Goal: Information Seeking & Learning: Learn about a topic

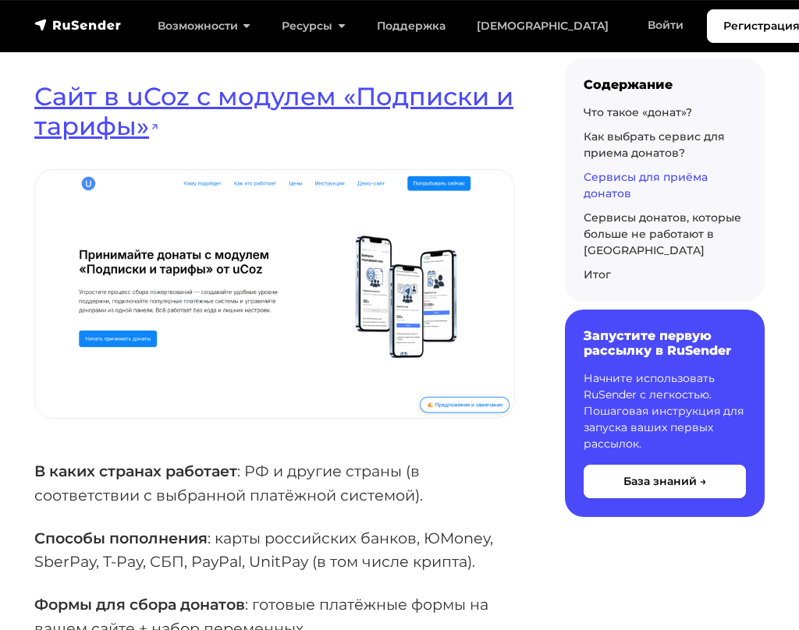
scroll to position [2653, 0]
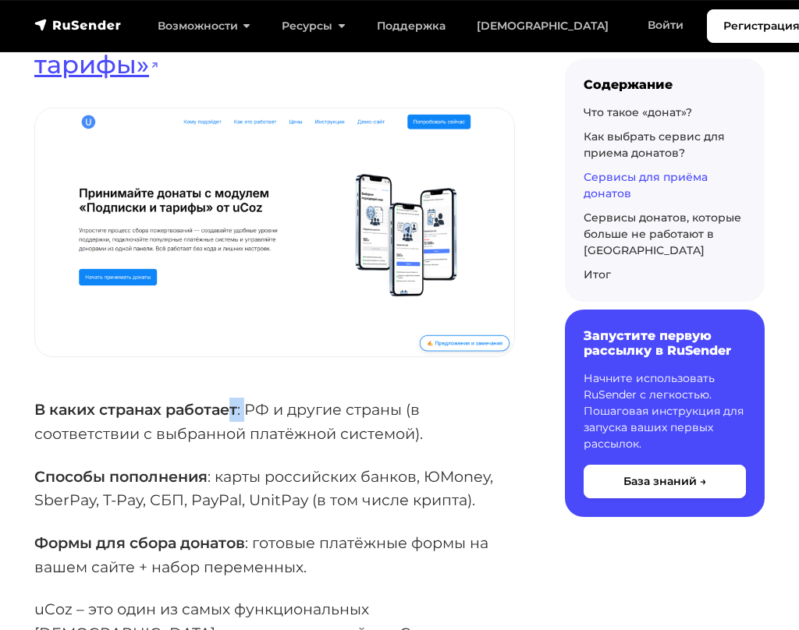
drag, startPoint x: 240, startPoint y: 411, endPoint x: 248, endPoint y: 410, distance: 8.6
click at [247, 410] on p "В каких странах работает : РФ и другие страны (в соответствии с выбранной платё…" at bounding box center [274, 422] width 481 height 48
drag, startPoint x: 257, startPoint y: 410, endPoint x: 275, endPoint y: 411, distance: 18.7
click at [275, 411] on p "В каких странах работает : РФ и другие страны (в соответствии с выбранной платё…" at bounding box center [274, 422] width 481 height 48
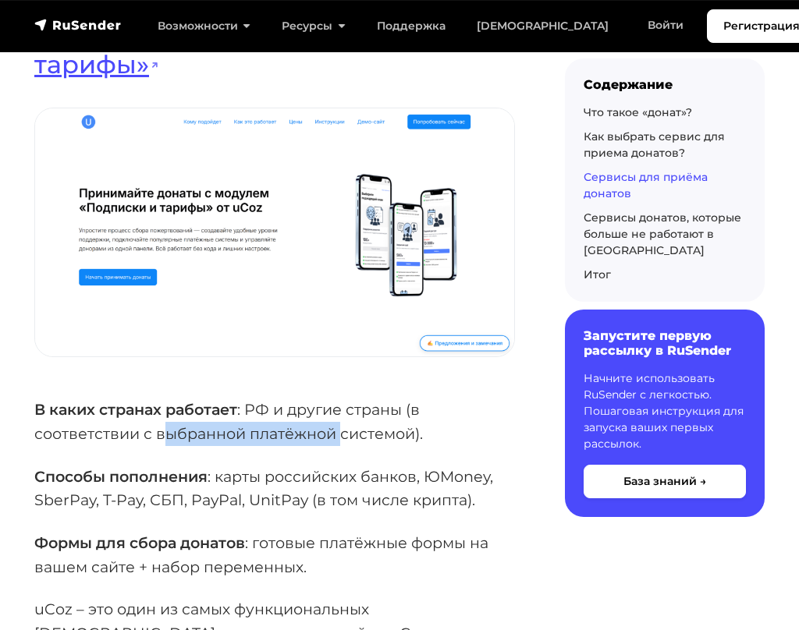
drag, startPoint x: 169, startPoint y: 430, endPoint x: 342, endPoint y: 430, distance: 173.2
click at [342, 430] on p "В каких странах работает : РФ и другие страны (в соответствии с выбранной платё…" at bounding box center [274, 422] width 481 height 48
drag, startPoint x: 281, startPoint y: 449, endPoint x: 229, endPoint y: 465, distance: 54.5
drag, startPoint x: 152, startPoint y: 481, endPoint x: 216, endPoint y: 478, distance: 64.0
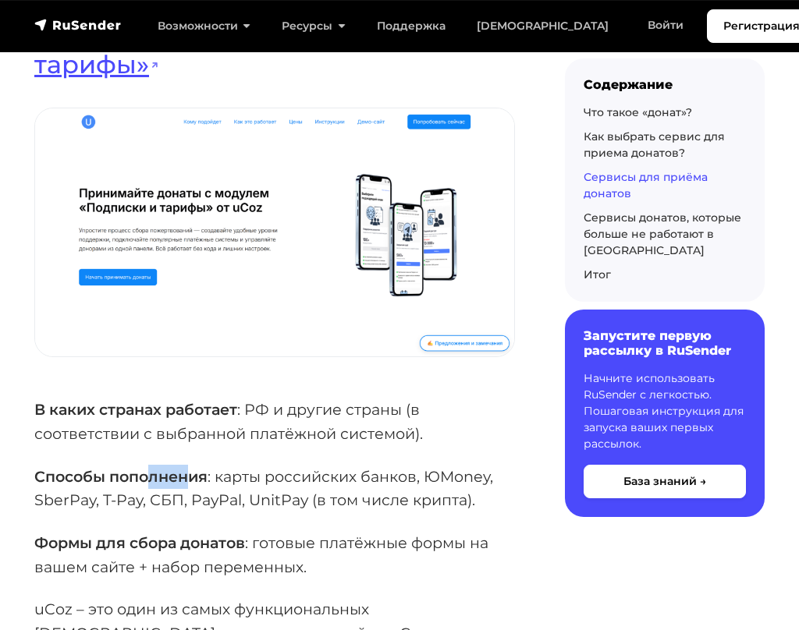
click at [203, 480] on strong "Способы пополнения" at bounding box center [120, 476] width 173 height 19
drag, startPoint x: 247, startPoint y: 479, endPoint x: 409, endPoint y: 480, distance: 162.3
click at [408, 480] on p "Способы пополнения : карты российских банков, ЮMoney, SberPay, T-Pay, СБП, PayP…" at bounding box center [274, 489] width 481 height 48
drag, startPoint x: 428, startPoint y: 480, endPoint x: 439, endPoint y: 480, distance: 11.7
click at [439, 480] on p "Способы пополнения : карты российских банков, ЮMoney, SberPay, T-Pay, СБП, PayP…" at bounding box center [274, 489] width 481 height 48
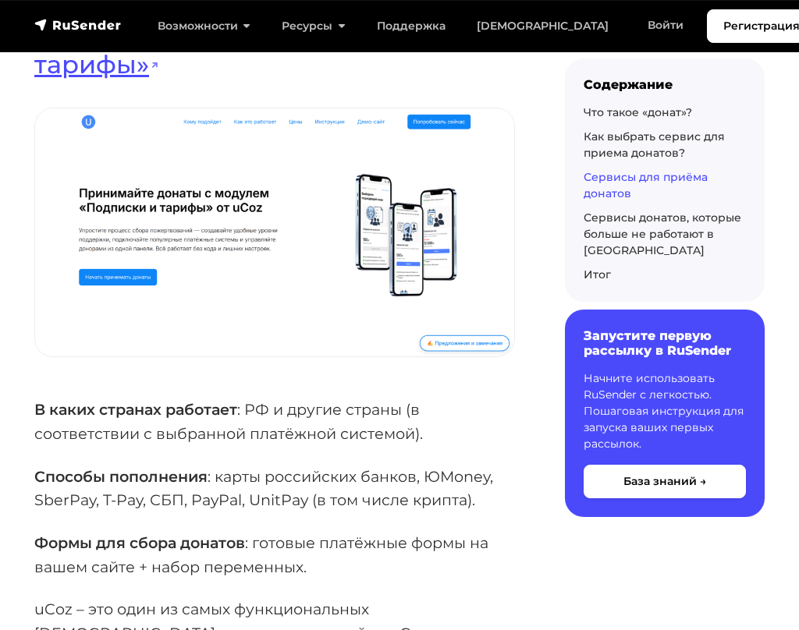
click at [74, 495] on p "Способы пополнения : карты российских банков, ЮMoney, SberPay, T-Pay, СБП, PayP…" at bounding box center [274, 489] width 481 height 48
drag, startPoint x: 123, startPoint y: 495, endPoint x: 148, endPoint y: 495, distance: 25.0
click at [148, 495] on p "Способы пополнения : карты российских банков, ЮMoney, SberPay, T-Pay, СБП, PayP…" at bounding box center [274, 489] width 481 height 48
drag, startPoint x: 224, startPoint y: 495, endPoint x: 273, endPoint y: 495, distance: 49.2
click at [225, 495] on p "Способы пополнения : карты российских банков, ЮMoney, SberPay, T-Pay, СБП, PayP…" at bounding box center [274, 489] width 481 height 48
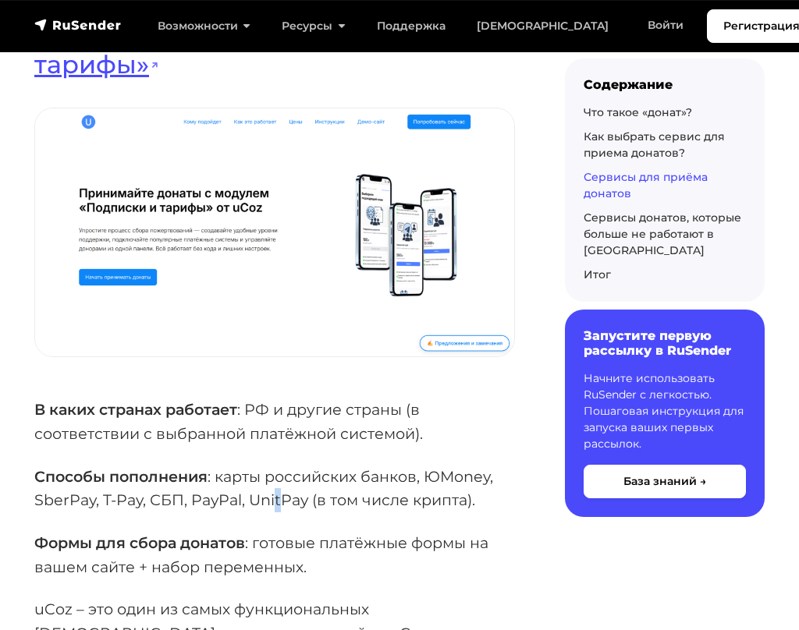
drag, startPoint x: 273, startPoint y: 495, endPoint x: 290, endPoint y: 495, distance: 17.2
click at [289, 495] on p "Способы пополнения : карты российских банков, ЮMoney, SberPay, T-Pay, СБП, PayP…" at bounding box center [274, 489] width 481 height 48
click at [326, 497] on p "Способы пополнения : карты российских банков, ЮMoney, SberPay, T-Pay, СБП, PayP…" at bounding box center [274, 489] width 481 height 48
drag, startPoint x: 367, startPoint y: 497, endPoint x: 394, endPoint y: 499, distance: 26.6
click at [394, 499] on p "Способы пополнения : карты российских банков, ЮMoney, SberPay, T-Pay, СБП, PayP…" at bounding box center [274, 489] width 481 height 48
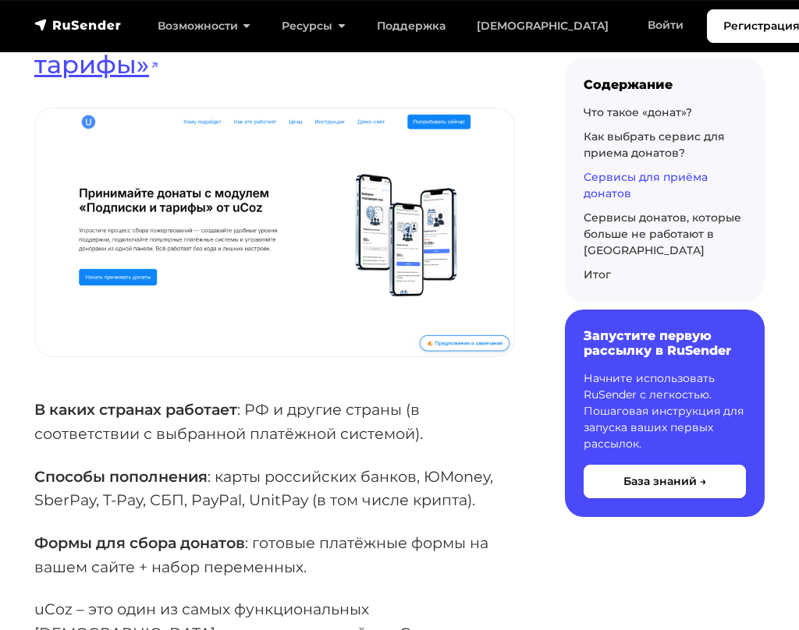
click at [311, 508] on p "Способы пополнения : карты российских банков, ЮMoney, SberPay, T-Pay, СБП, PayP…" at bounding box center [274, 489] width 481 height 48
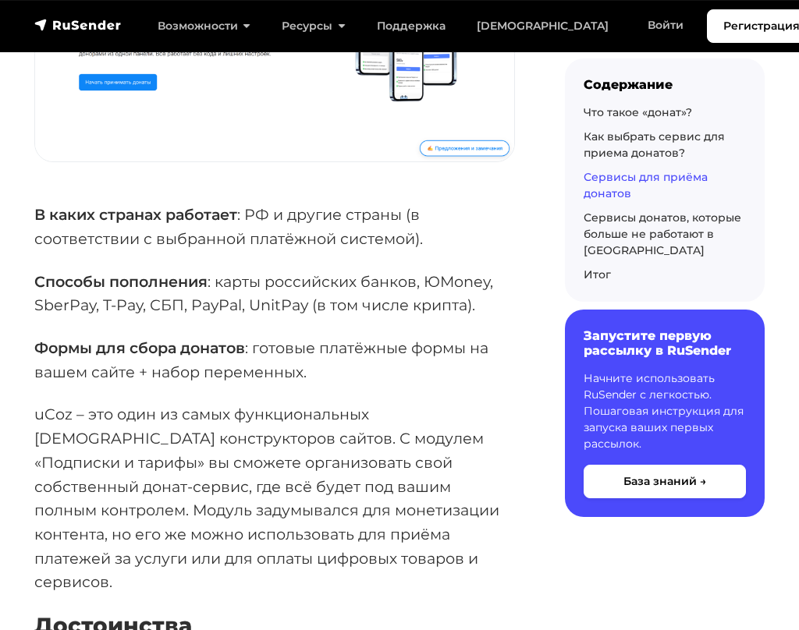
scroll to position [2887, 0]
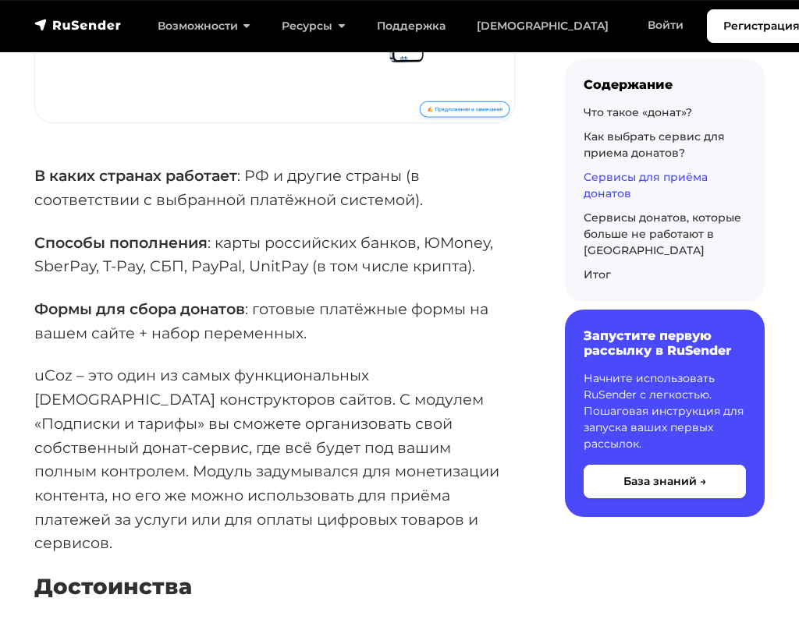
click at [133, 316] on strong "Формы для сбора донатов" at bounding box center [139, 309] width 211 height 19
drag, startPoint x: 137, startPoint y: 315, endPoint x: 222, endPoint y: 315, distance: 85.8
click at [218, 315] on strong "Формы для сбора донатов" at bounding box center [139, 309] width 211 height 19
drag, startPoint x: 245, startPoint y: 316, endPoint x: 346, endPoint y: 315, distance: 101.4
click at [336, 314] on p "Формы для сбора донатов : готовые платёжные формы на вашем сайте + набор переме…" at bounding box center [274, 321] width 481 height 48
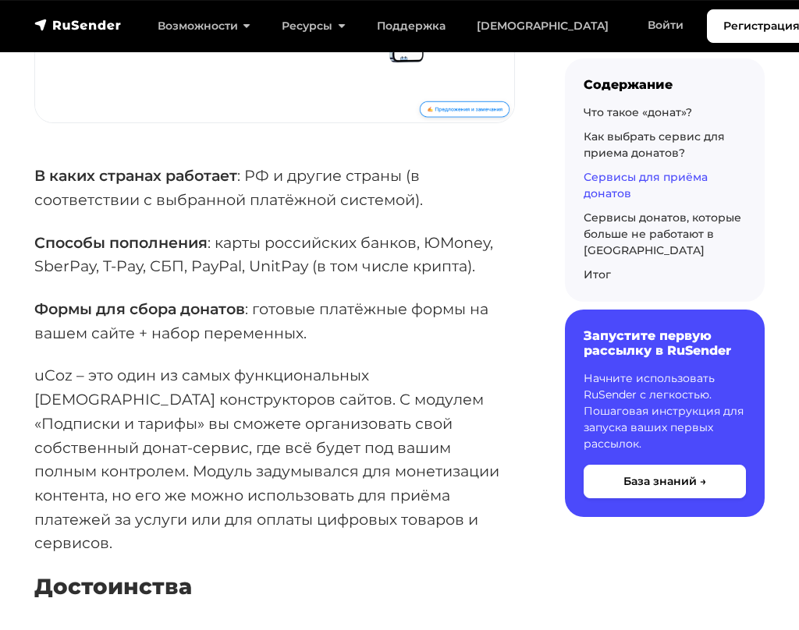
click at [368, 315] on p "Формы для сбора донатов : готовые платёжные формы на вашем сайте + набор переме…" at bounding box center [274, 321] width 481 height 48
drag, startPoint x: 207, startPoint y: 337, endPoint x: 191, endPoint y: 358, distance: 26.2
click at [206, 339] on p "Формы для сбора донатов : готовые платёжные формы на вашем сайте + набор переме…" at bounding box center [274, 321] width 481 height 48
click at [183, 365] on p "uCoz – это один из самых функциональных [DEMOGRAPHIC_DATA] конструкторов сайтов…" at bounding box center [274, 460] width 481 height 192
drag, startPoint x: 49, startPoint y: 372, endPoint x: 169, endPoint y: 389, distance: 120.5
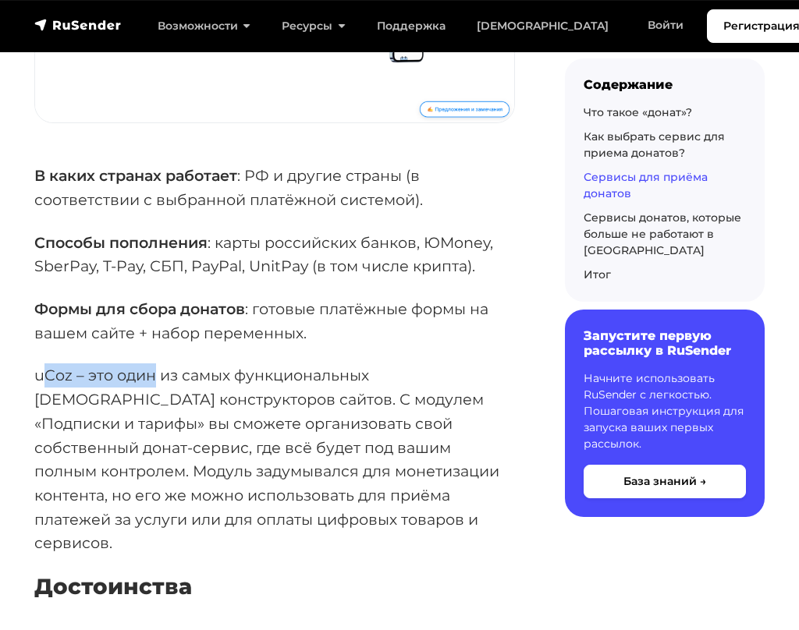
click at [166, 387] on p "uCoz – это один из самых функциональных [DEMOGRAPHIC_DATA] конструкторов сайтов…" at bounding box center [274, 460] width 481 height 192
click at [169, 394] on p "uCoz – это один из самых функциональных [DEMOGRAPHIC_DATA] конструкторов сайтов…" at bounding box center [274, 460] width 481 height 192
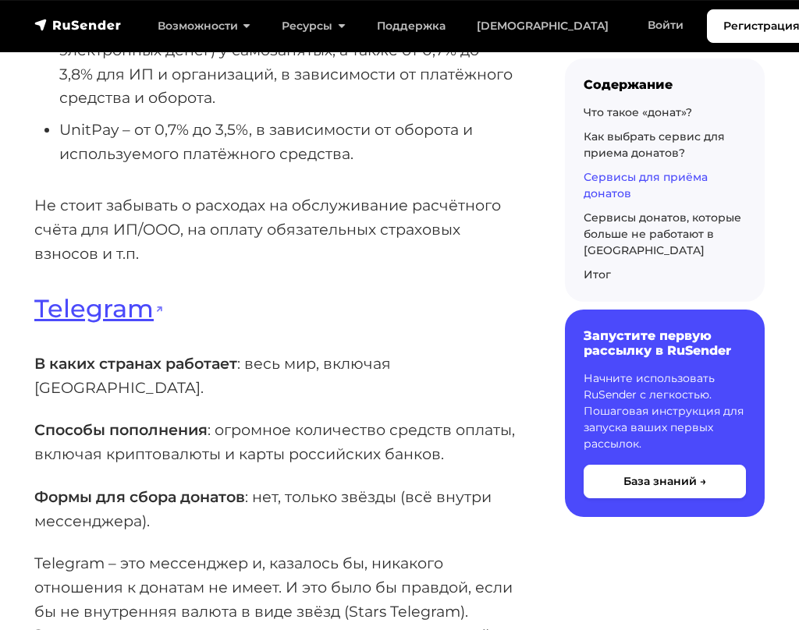
scroll to position [4681, 0]
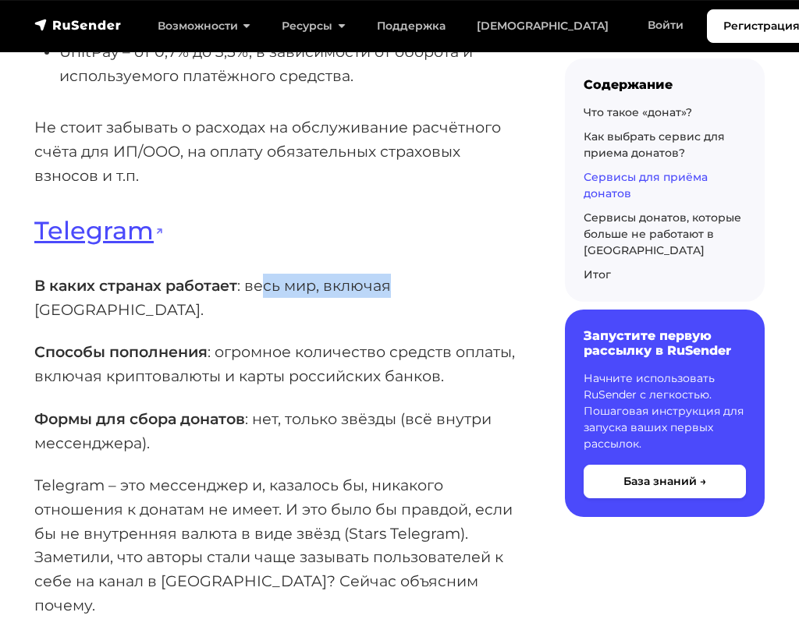
drag, startPoint x: 267, startPoint y: 264, endPoint x: 385, endPoint y: 269, distance: 117.9
click at [389, 274] on p "В каких странах работает : весь мир, включая [GEOGRAPHIC_DATA]." at bounding box center [274, 298] width 481 height 48
drag, startPoint x: 346, startPoint y: 315, endPoint x: 403, endPoint y: 314, distance: 57.0
click at [403, 340] on p "Способы пополнения : огромное количество средств оплаты, включая криптовалюты и…" at bounding box center [274, 364] width 481 height 48
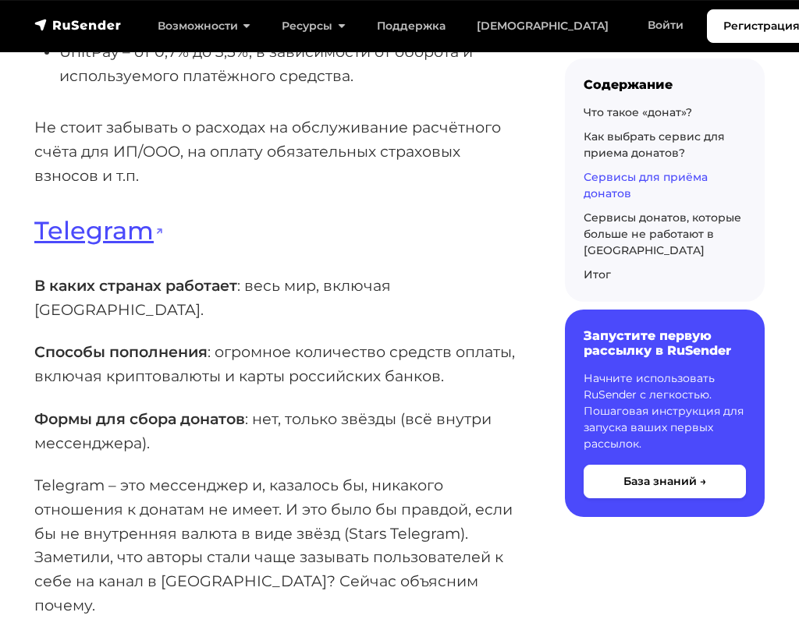
click at [139, 340] on p "Способы пополнения : огромное количество средств оплаты, включая криптовалюты и…" at bounding box center [274, 364] width 481 height 48
drag, startPoint x: 279, startPoint y: 369, endPoint x: 332, endPoint y: 371, distance: 52.3
click at [332, 407] on p "Формы для сбора донатов : нет, только звёзды (всё внутри мессенджера)." at bounding box center [274, 431] width 481 height 48
drag, startPoint x: 384, startPoint y: 372, endPoint x: 400, endPoint y: 372, distance: 16.4
click at [389, 407] on p "Формы для сбора донатов : нет, только звёзды (всё внутри мессенджера)." at bounding box center [274, 431] width 481 height 48
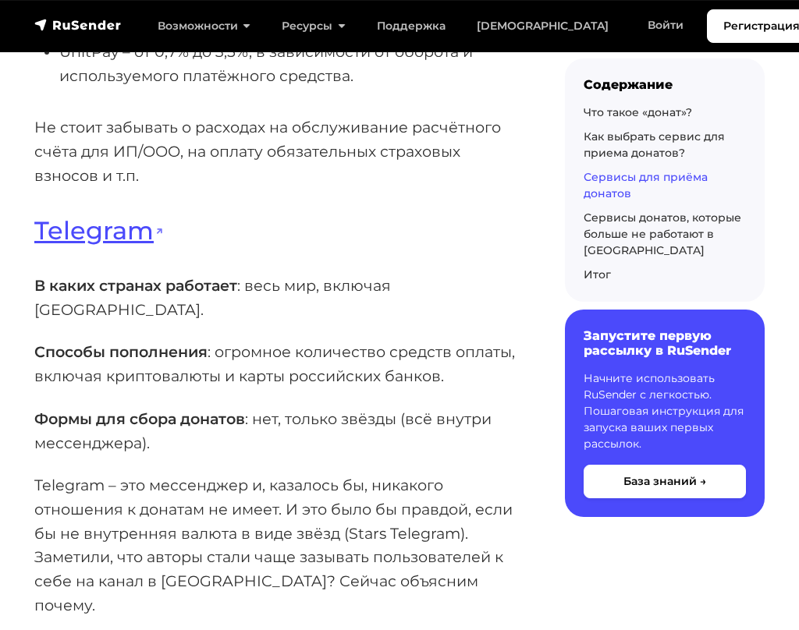
click at [410, 407] on p "Формы для сбора донатов : нет, только звёзды (всё внутри мессенджера)." at bounding box center [274, 431] width 481 height 48
drag, startPoint x: 271, startPoint y: 372, endPoint x: 299, endPoint y: 374, distance: 27.4
click at [280, 407] on p "Формы для сбора донатов : нет, только звёзды (всё внутри мессенджера)." at bounding box center [274, 431] width 481 height 48
drag, startPoint x: 326, startPoint y: 374, endPoint x: 364, endPoint y: 373, distance: 37.5
click at [360, 407] on p "Формы для сбора донатов : нет, только звёзды (всё внутри мессенджера)." at bounding box center [274, 431] width 481 height 48
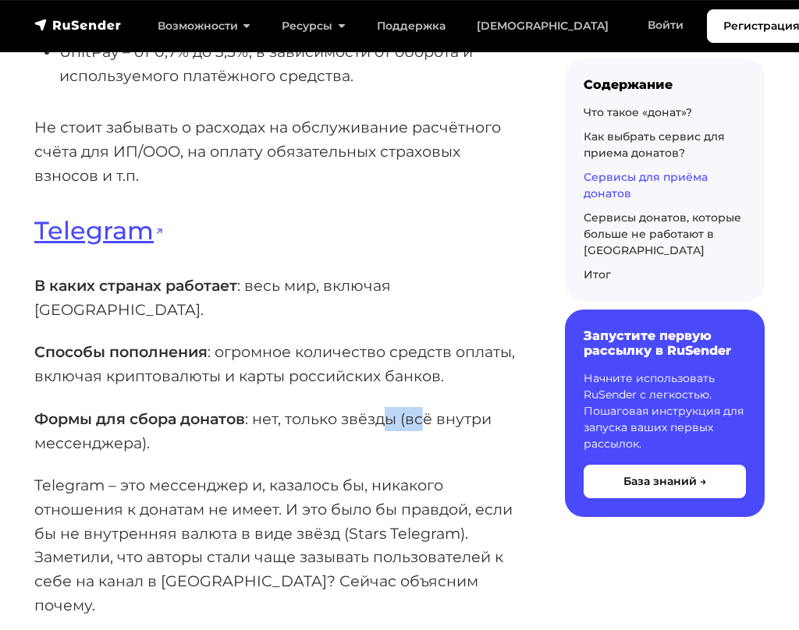
drag, startPoint x: 402, startPoint y: 374, endPoint x: 424, endPoint y: 373, distance: 21.9
click at [424, 407] on p "Формы для сбора донатов : нет, только звёзды (всё внутри мессенджера)." at bounding box center [274, 431] width 481 height 48
drag, startPoint x: 132, startPoint y: 402, endPoint x: 77, endPoint y: 415, distance: 56.2
click at [132, 407] on p "Формы для сбора донатов : нет, только звёзды (всё внутри мессенджера)." at bounding box center [274, 431] width 481 height 48
drag, startPoint x: 48, startPoint y: 423, endPoint x: 169, endPoint y: 443, distance: 122.6
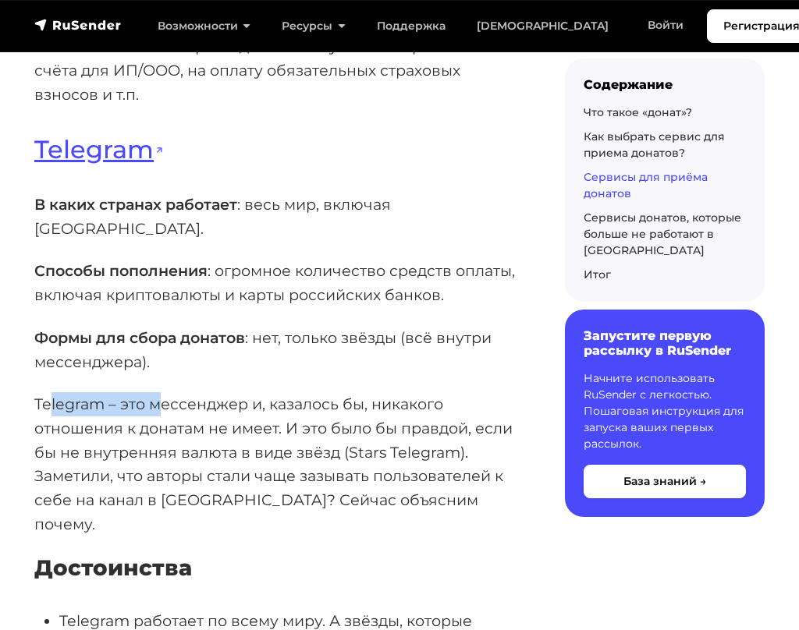
scroll to position [4837, 0]
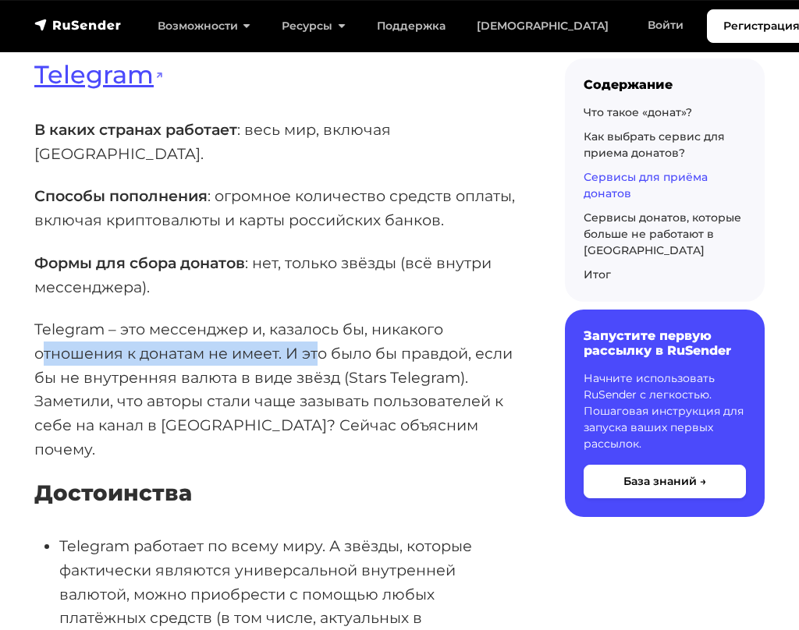
drag, startPoint x: 40, startPoint y: 303, endPoint x: 348, endPoint y: 303, distance: 308.2
click at [347, 318] on p "Telegram – это мессенджер и, казалось бы, никакого отношения к донатам не имеет…" at bounding box center [274, 390] width 481 height 144
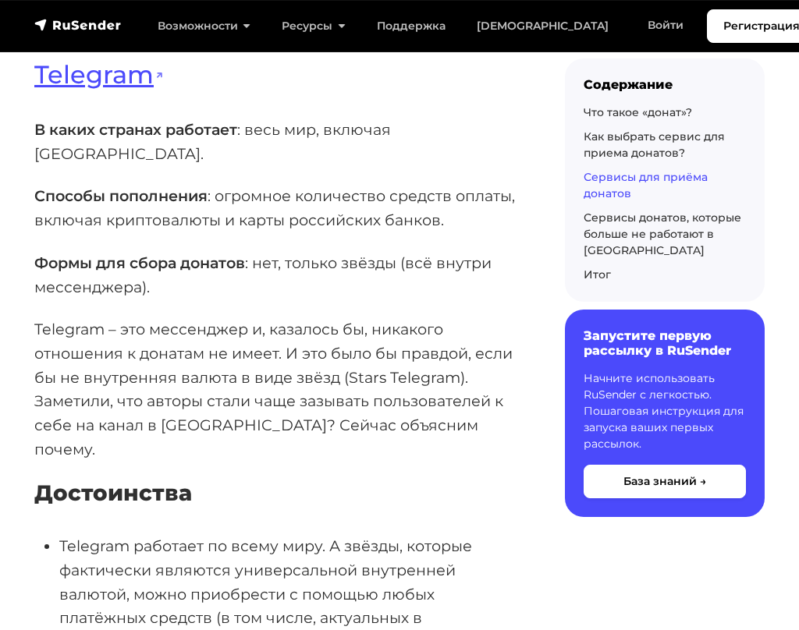
click at [349, 318] on p "Telegram – это мессенджер и, казалось бы, никакого отношения к донатам не имеет…" at bounding box center [274, 390] width 481 height 144
drag, startPoint x: 395, startPoint y: 303, endPoint x: 475, endPoint y: 307, distance: 80.5
click at [475, 318] on p "Telegram – это мессенджер и, казалось бы, никакого отношения к донатам не имеет…" at bounding box center [274, 390] width 481 height 144
click at [38, 320] on p "Telegram – это мессенджер и, казалось бы, никакого отношения к донатам не имеет…" at bounding box center [274, 390] width 481 height 144
drag, startPoint x: 108, startPoint y: 328, endPoint x: 268, endPoint y: 332, distance: 159.2
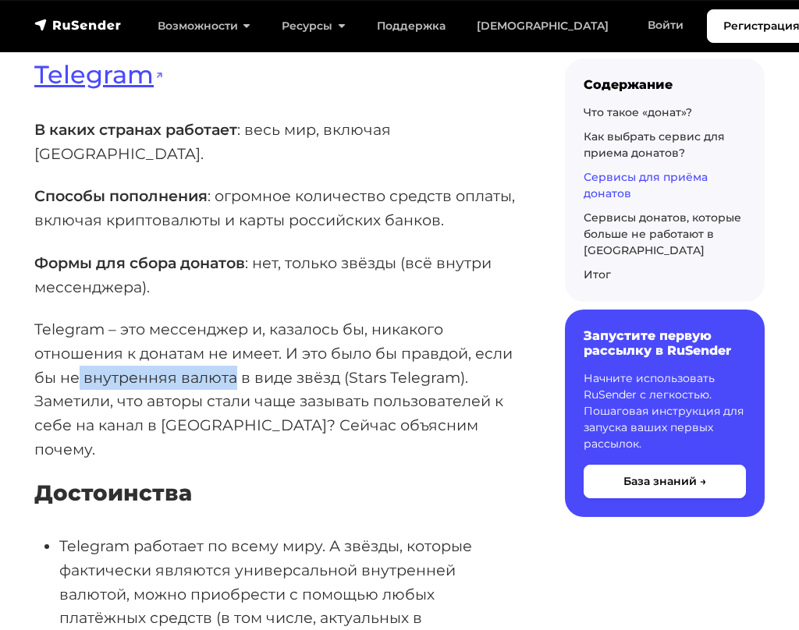
click at [244, 332] on p "Telegram – это мессенджер и, казалось бы, никакого отношения к донатам не имеет…" at bounding box center [274, 390] width 481 height 144
click at [303, 333] on p "Telegram – это мессенджер и, казалось бы, никакого отношения к донатам не имеет…" at bounding box center [274, 390] width 481 height 144
click at [94, 364] on p "Telegram – это мессенджер и, казалось бы, никакого отношения к донатам не имеет…" at bounding box center [274, 390] width 481 height 144
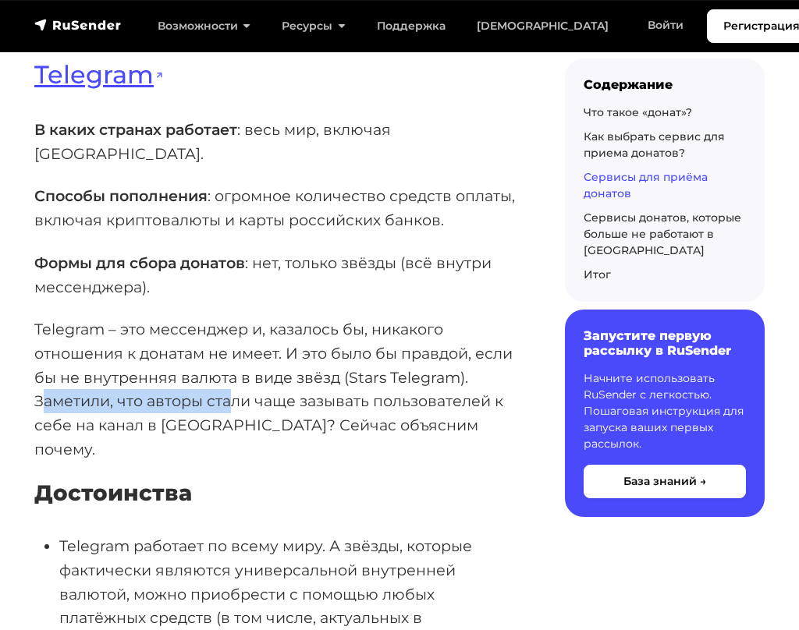
drag, startPoint x: 68, startPoint y: 360, endPoint x: 239, endPoint y: 360, distance: 170.9
click at [235, 360] on p "Telegram – это мессенджер и, казалось бы, никакого отношения к донатам не имеет…" at bounding box center [274, 390] width 481 height 144
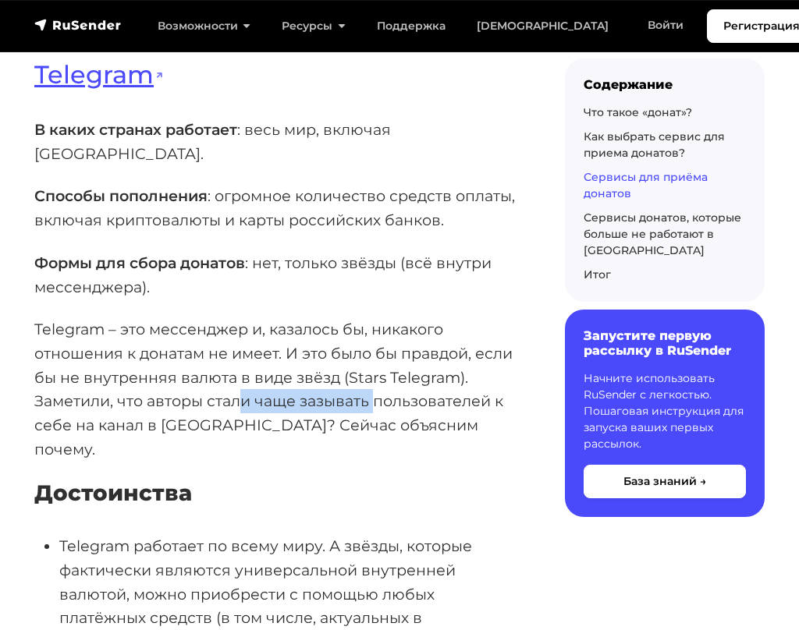
drag, startPoint x: 243, startPoint y: 360, endPoint x: 399, endPoint y: 359, distance: 156.0
click at [383, 360] on p "Telegram – это мессенджер и, казалось бы, никакого отношения к донатам не имеет…" at bounding box center [274, 390] width 481 height 144
drag, startPoint x: 399, startPoint y: 359, endPoint x: 419, endPoint y: 359, distance: 20.3
click at [417, 359] on p "Telegram – это мессенджер и, казалось бы, никакого отношения к донатам не имеет…" at bounding box center [274, 390] width 481 height 144
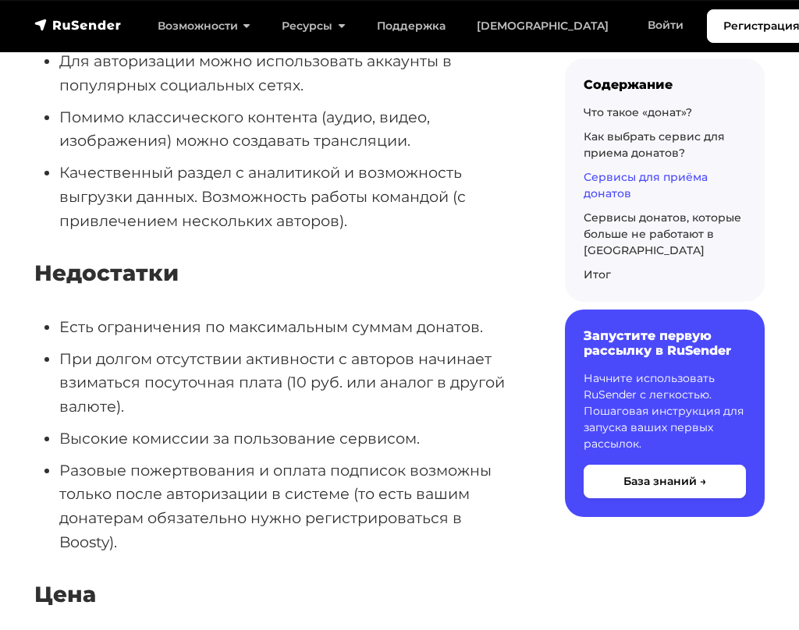
scroll to position [10610, 0]
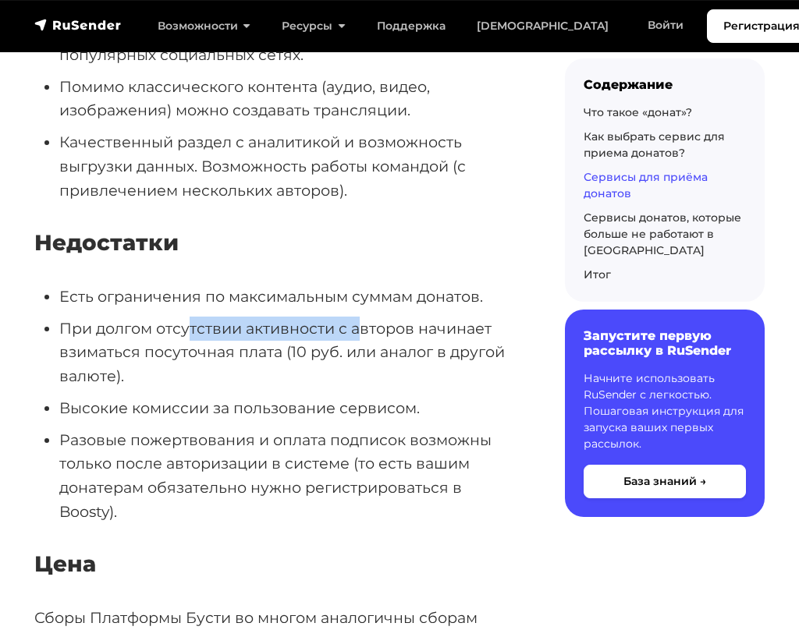
drag, startPoint x: 197, startPoint y: 217, endPoint x: 375, endPoint y: 222, distance: 178.0
click at [368, 317] on li "При долгом отсутствии активности с авторов начинает взиматься посуточная плата …" at bounding box center [287, 353] width 456 height 72
click at [395, 317] on li "При долгом отсутствии активности с авторов начинает взиматься посуточная плата …" at bounding box center [287, 353] width 456 height 72
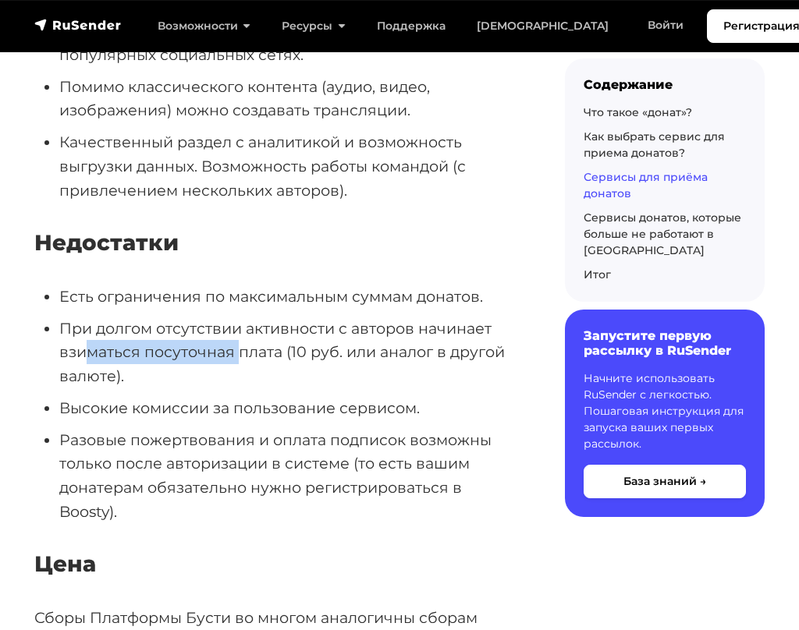
drag, startPoint x: 92, startPoint y: 244, endPoint x: 247, endPoint y: 247, distance: 154.5
click at [246, 317] on li "При долгом отсутствии активности с авторов начинает взиматься посуточная плата …" at bounding box center [287, 353] width 456 height 72
click at [261, 317] on li "При долгом отсутствии активности с авторов начинает взиматься посуточная плата …" at bounding box center [287, 353] width 456 height 72
click at [144, 317] on li "При долгом отсутствии активности с авторов начинает взиматься посуточная плата …" at bounding box center [287, 353] width 456 height 72
click at [99, 317] on li "При долгом отсутствии активности с авторов начинает взиматься посуточная плата …" at bounding box center [287, 353] width 456 height 72
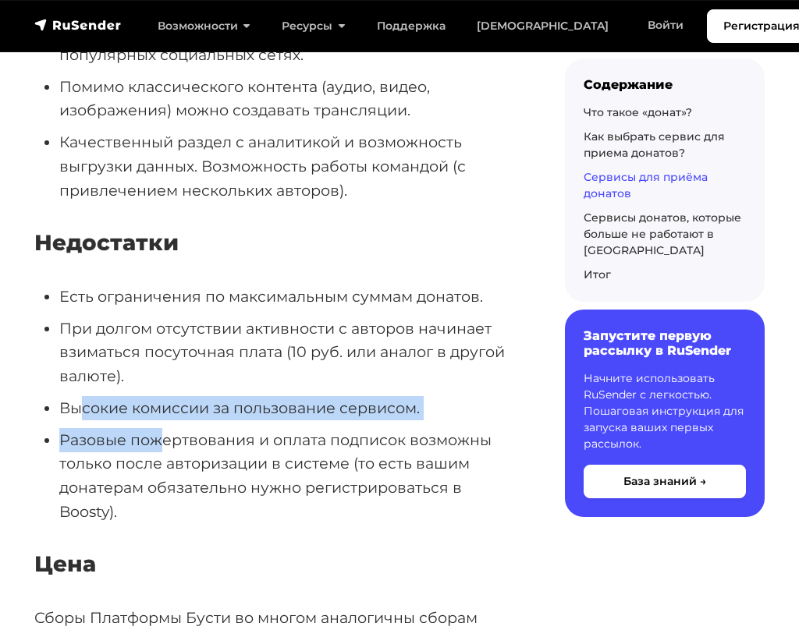
drag, startPoint x: 76, startPoint y: 303, endPoint x: 191, endPoint y: 315, distance: 115.4
click at [191, 315] on ul "Есть ограничения по максимальным суммам донатов. При долгом отсутствии активнос…" at bounding box center [274, 404] width 481 height 239
drag, startPoint x: 190, startPoint y: 315, endPoint x: 181, endPoint y: 318, distance: 8.9
click at [190, 428] on li "Разовые пожертвования и оплата подписок возможны только после авторизации в сис…" at bounding box center [287, 476] width 456 height 96
click at [99, 308] on ul "Есть ограничения по максимальным суммам донатов. При долгом отсутствии активнос…" at bounding box center [274, 404] width 481 height 239
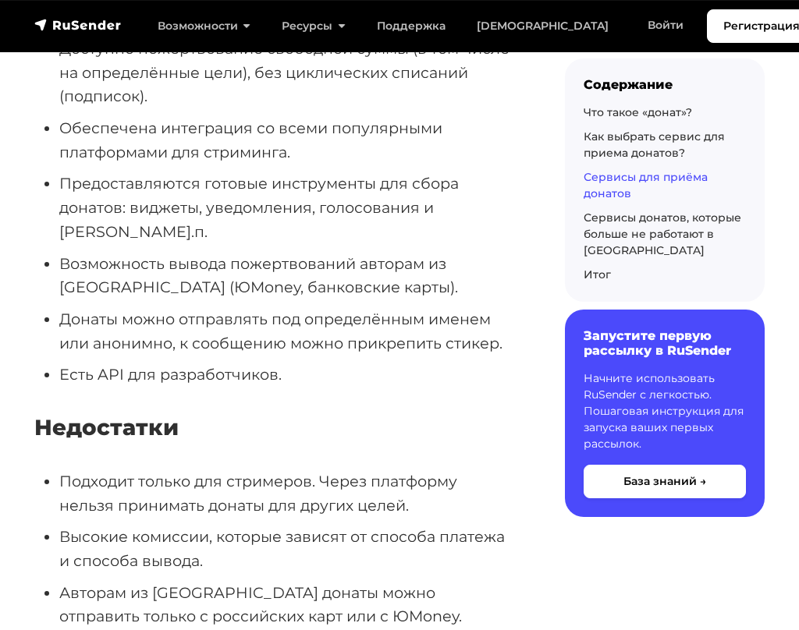
scroll to position [12405, 0]
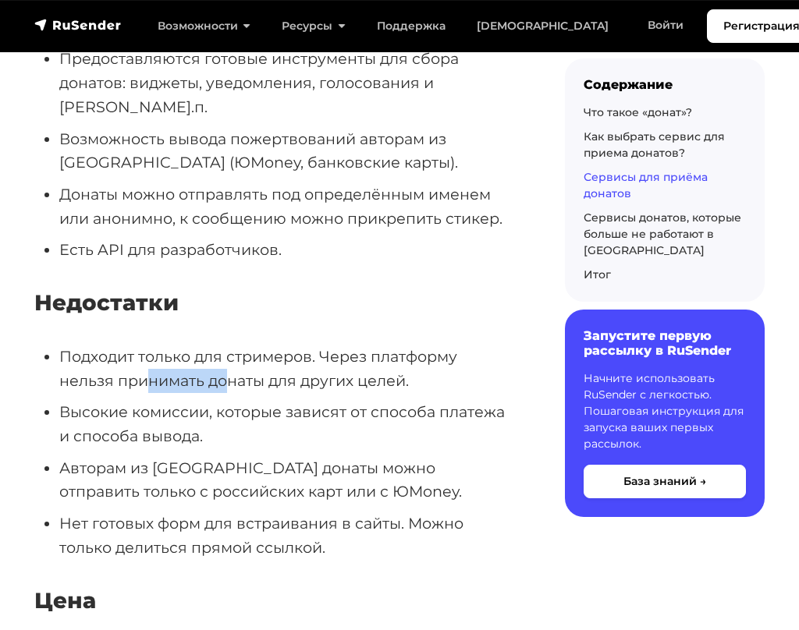
drag, startPoint x: 144, startPoint y: 226, endPoint x: 260, endPoint y: 230, distance: 115.5
click at [254, 345] on li "Подходит только для стримеров. Через платформу нельзя принимать донаты для друг…" at bounding box center [287, 369] width 456 height 48
click at [312, 345] on ul "Подходит только для стримеров. Через платформу нельзя принимать донаты для друг…" at bounding box center [274, 452] width 481 height 215
click at [147, 400] on li "Высокие комиссии, которые зависят от способа платежа и способа вывода." at bounding box center [287, 424] width 456 height 48
click at [123, 400] on li "Высокие комиссии, которые зависят от способа платежа и способа вывода." at bounding box center [287, 424] width 456 height 48
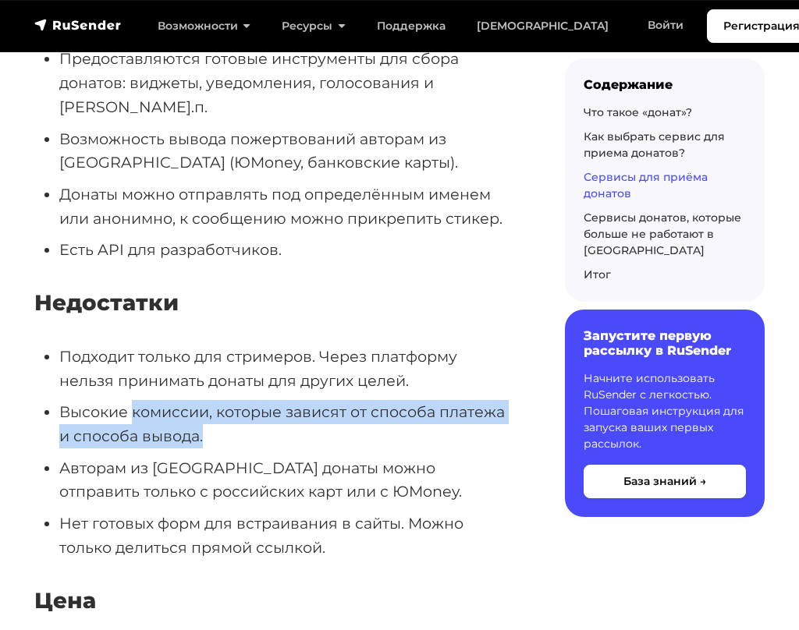
drag, startPoint x: 149, startPoint y: 261, endPoint x: 241, endPoint y: 264, distance: 92.1
click at [241, 400] on li "Высокие комиссии, которые зависят от способа платежа и способа вывода." at bounding box center [287, 424] width 456 height 48
click at [250, 400] on li "Высокие комиссии, которые зависят от способа платежа и способа вывода." at bounding box center [287, 424] width 456 height 48
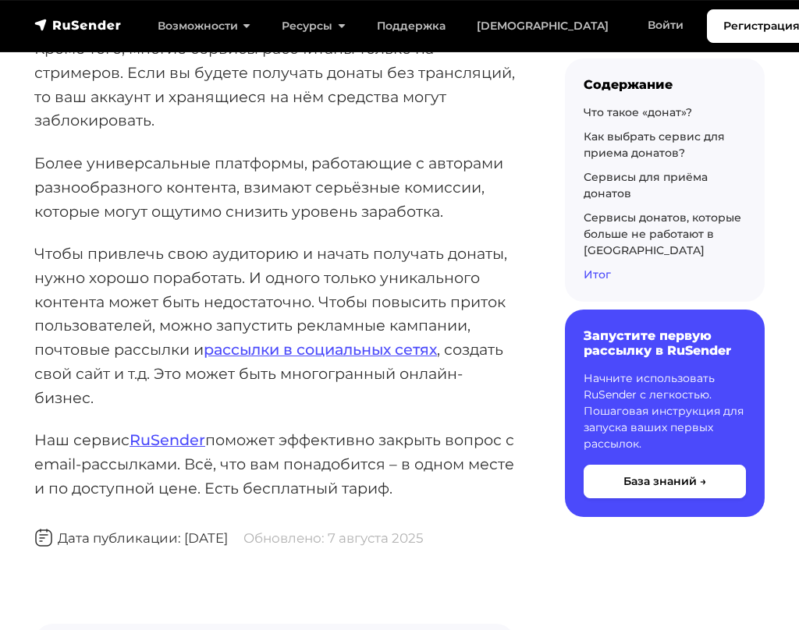
scroll to position [25901, 0]
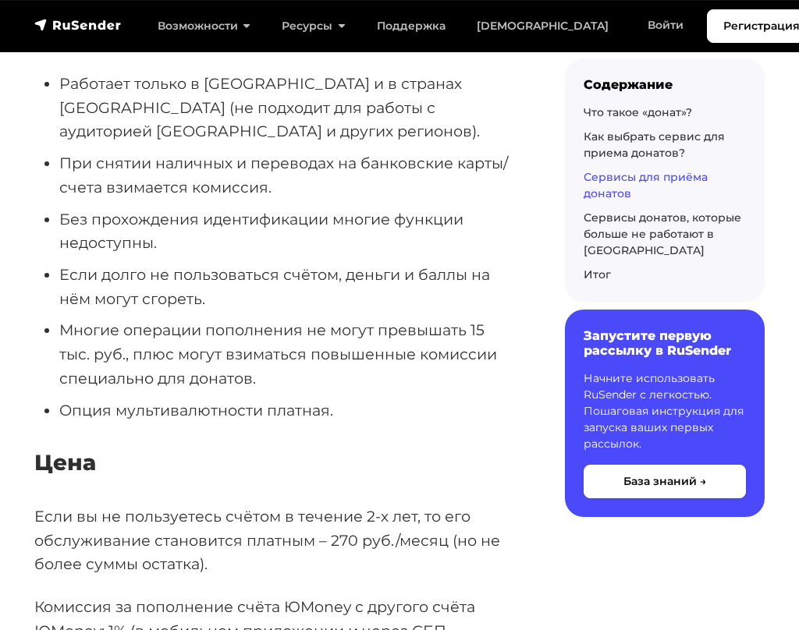
scroll to position [8426, 0]
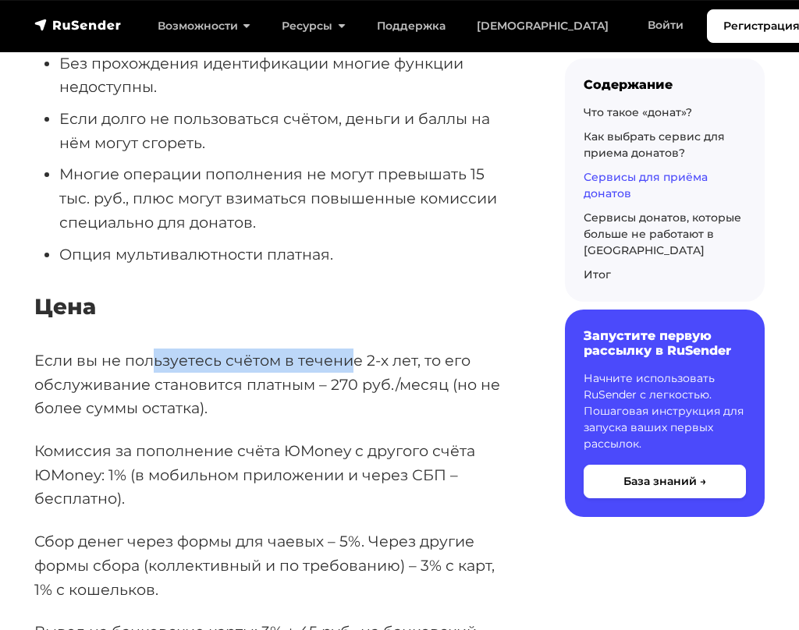
drag, startPoint x: 183, startPoint y: 300, endPoint x: 354, endPoint y: 302, distance: 171.6
click at [352, 349] on p "Если вы не пользуетесь счётом в течение 2-х лет, то его обслуживание становится…" at bounding box center [274, 385] width 481 height 72
drag, startPoint x: 392, startPoint y: 304, endPoint x: 407, endPoint y: 304, distance: 15.6
click at [405, 349] on p "Если вы не пользуетесь счётом в течение 2-х лет, то его обслуживание становится…" at bounding box center [274, 385] width 481 height 72
click at [429, 349] on p "Если вы не пользуетесь счётом в течение 2-х лет, то его обслуживание становится…" at bounding box center [274, 385] width 481 height 72
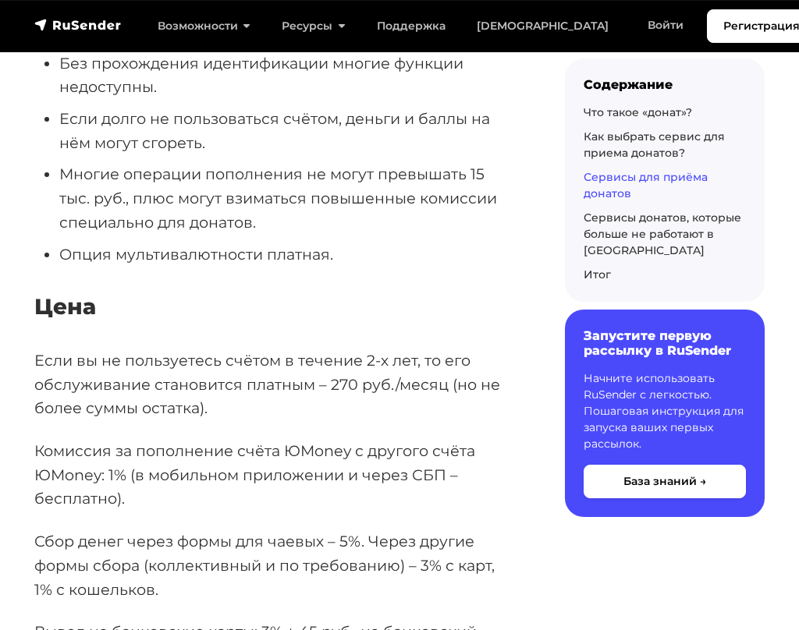
click at [200, 349] on p "Если вы не пользуетесь счётом в течение 2-х лет, то его обслуживание становится…" at bounding box center [274, 385] width 481 height 72
drag, startPoint x: 202, startPoint y: 318, endPoint x: 364, endPoint y: 320, distance: 161.5
click at [364, 349] on p "Если вы не пользуетесь счётом в течение 2-х лет, то его обслуживание становится…" at bounding box center [274, 385] width 481 height 72
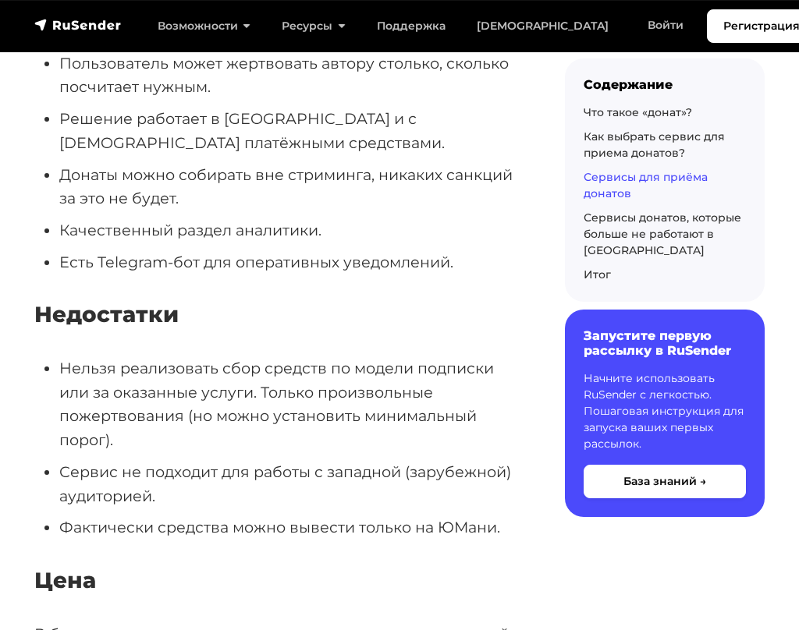
scroll to position [16383, 0]
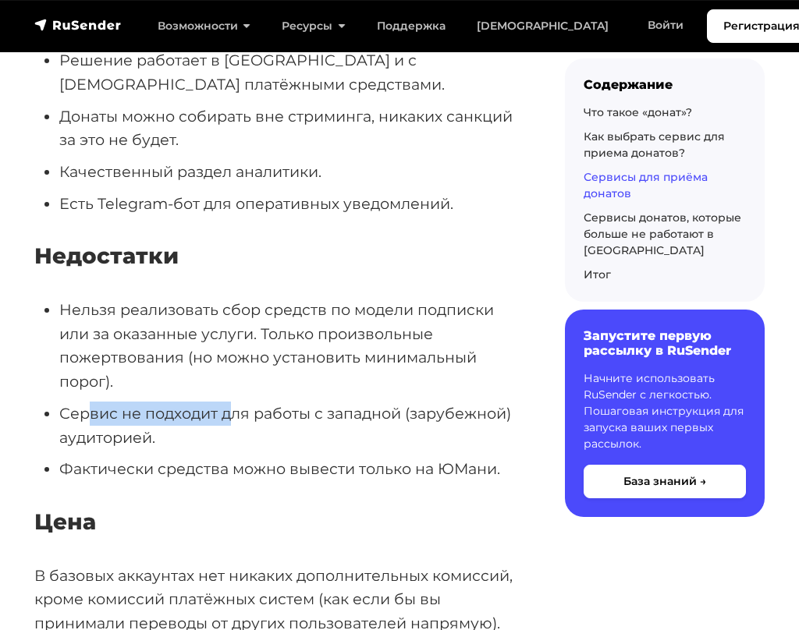
drag, startPoint x: 90, startPoint y: 225, endPoint x: 261, endPoint y: 239, distance: 172.2
click at [261, 402] on li "Сервис не подходит для работы с западной (зарубежной) аудиторией." at bounding box center [287, 426] width 456 height 48
click at [321, 402] on li "Сервис не подходит для работы с западной (зарубежной) аудиторией." at bounding box center [287, 426] width 456 height 48
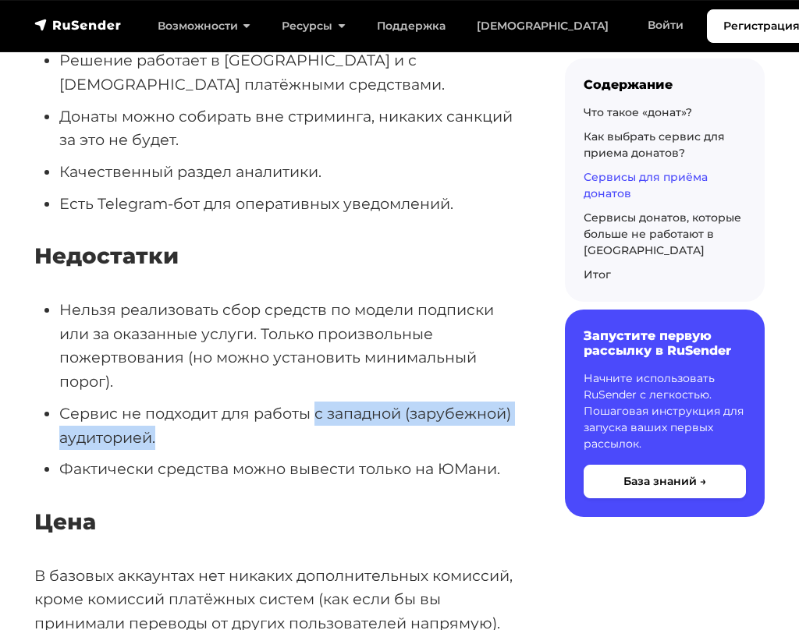
click at [263, 402] on li "Сервис не подходит для работы с западной (зарубежной) аудиторией." at bounding box center [287, 426] width 456 height 48
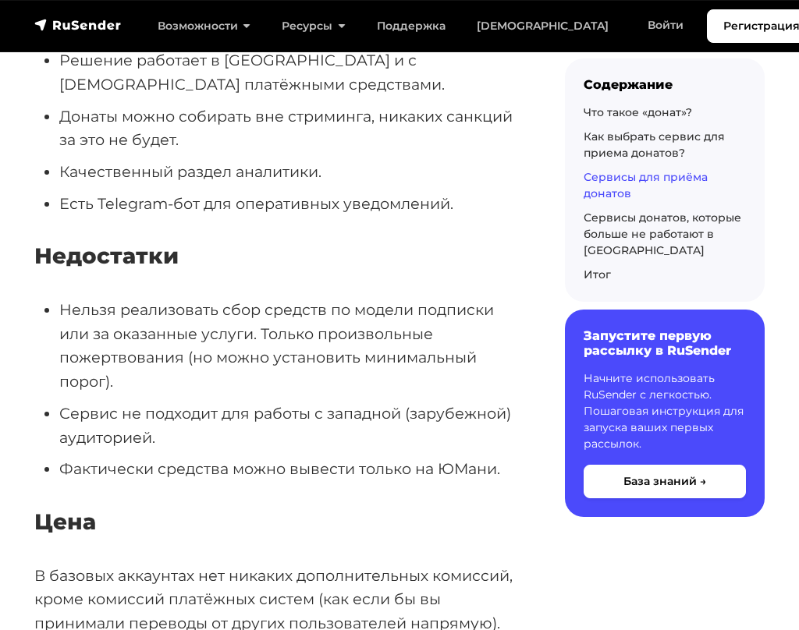
drag, startPoint x: 125, startPoint y: 273, endPoint x: 116, endPoint y: 284, distance: 13.9
click at [125, 457] on li "Фактически средства можно вывести только на ЮМани." at bounding box center [287, 469] width 456 height 24
drag, startPoint x: 116, startPoint y: 284, endPoint x: 306, endPoint y: 288, distance: 189.6
click at [300, 457] on li "Фактически средства можно вывести только на ЮМани." at bounding box center [287, 469] width 456 height 24
click at [322, 457] on li "Фактически средства можно вывести только на ЮМани." at bounding box center [287, 469] width 456 height 24
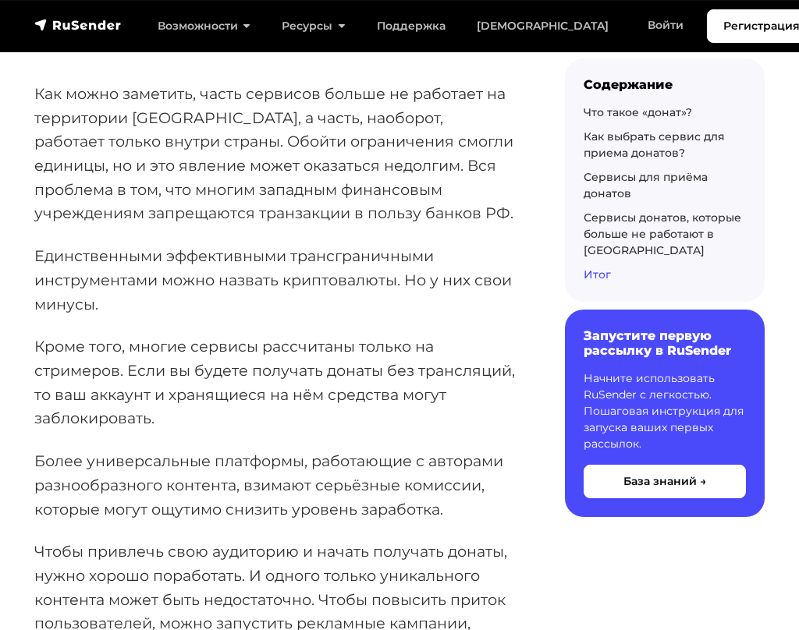
scroll to position [25433, 0]
